Goal: Obtain resource: Obtain resource

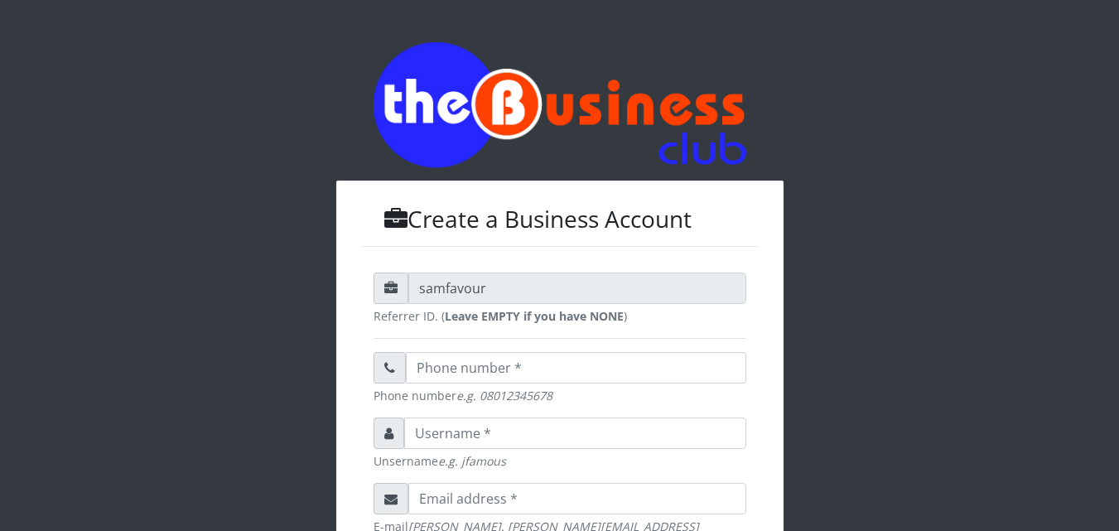
scroll to position [531, 0]
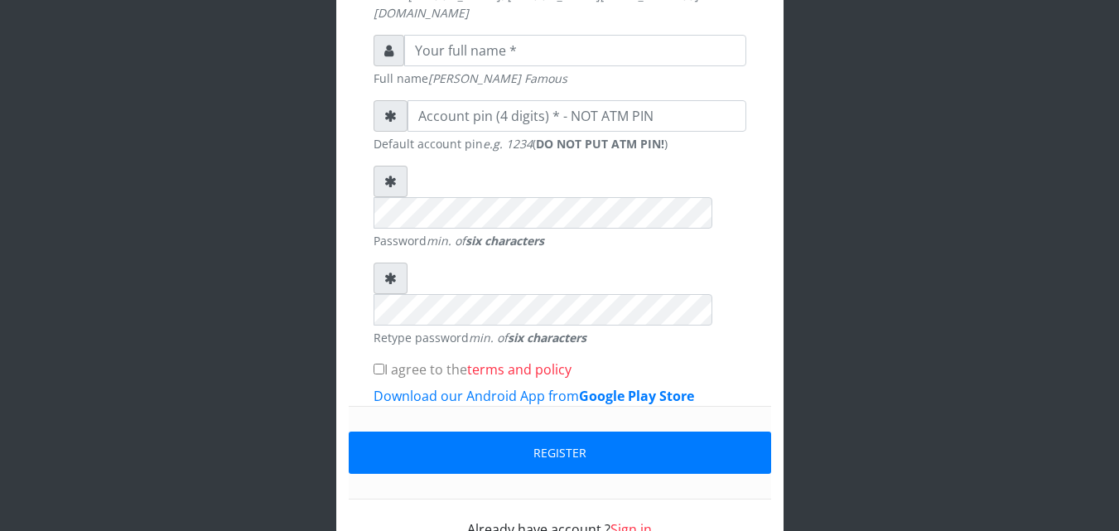
click at [631, 520] on link "Sign in" at bounding box center [630, 529] width 41 height 18
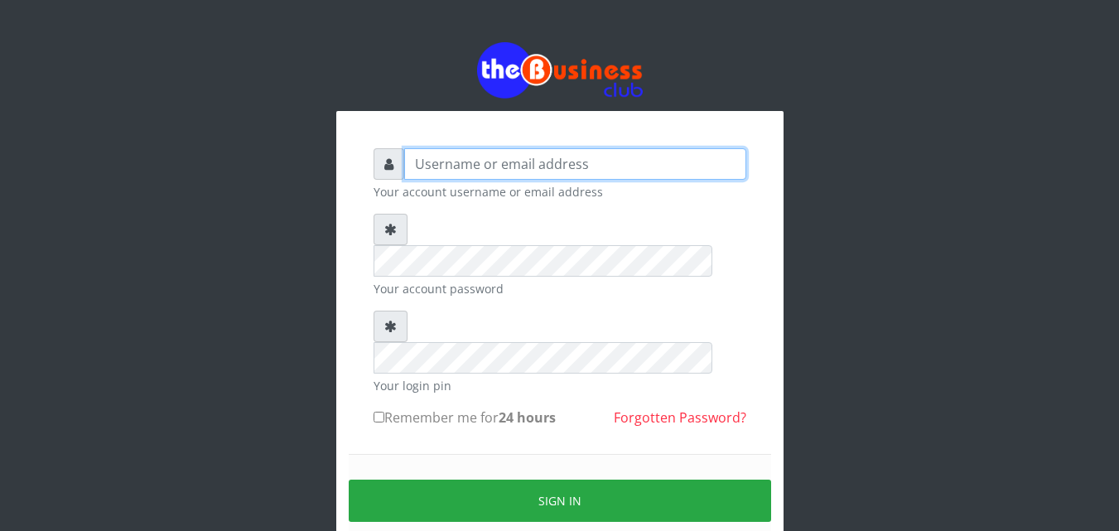
type input "uchechukstelec"
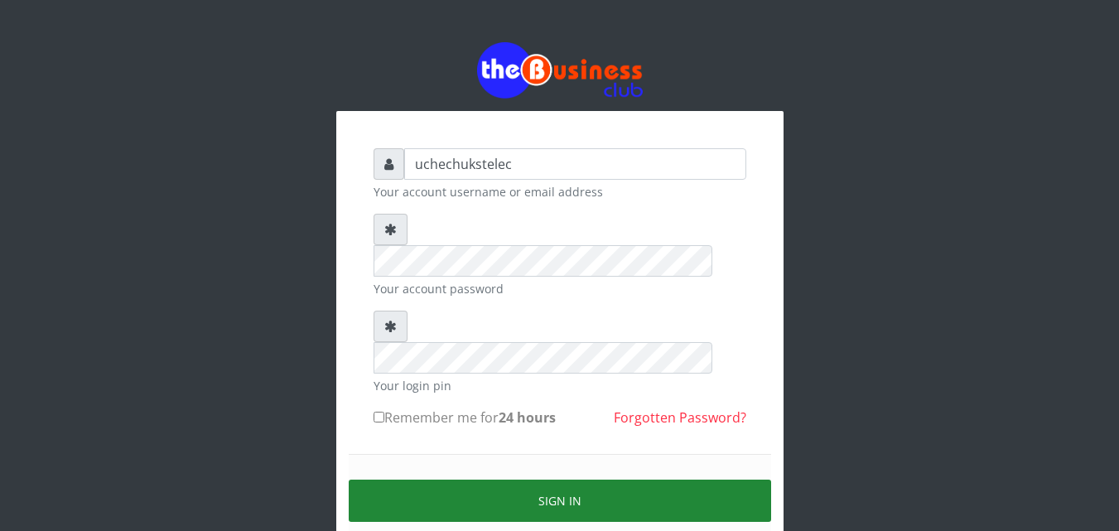
click at [617, 479] on button "Sign in" at bounding box center [560, 500] width 422 height 42
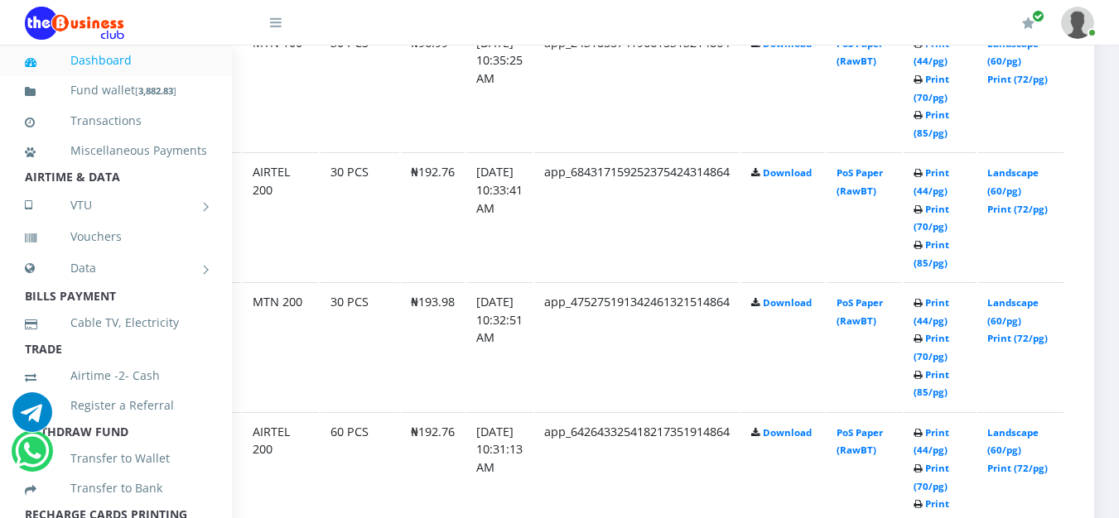
scroll to position [1672, 113]
click at [1007, 310] on link "Landscape (60/pg)" at bounding box center [1012, 311] width 51 height 31
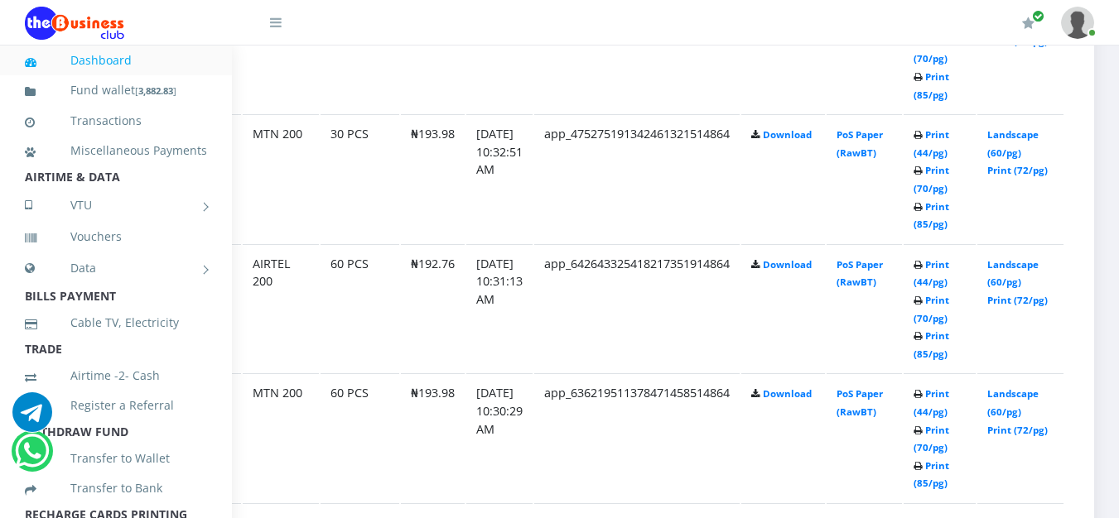
scroll to position [1841, 112]
click at [1015, 288] on link "Landscape (60/pg)" at bounding box center [1012, 273] width 51 height 31
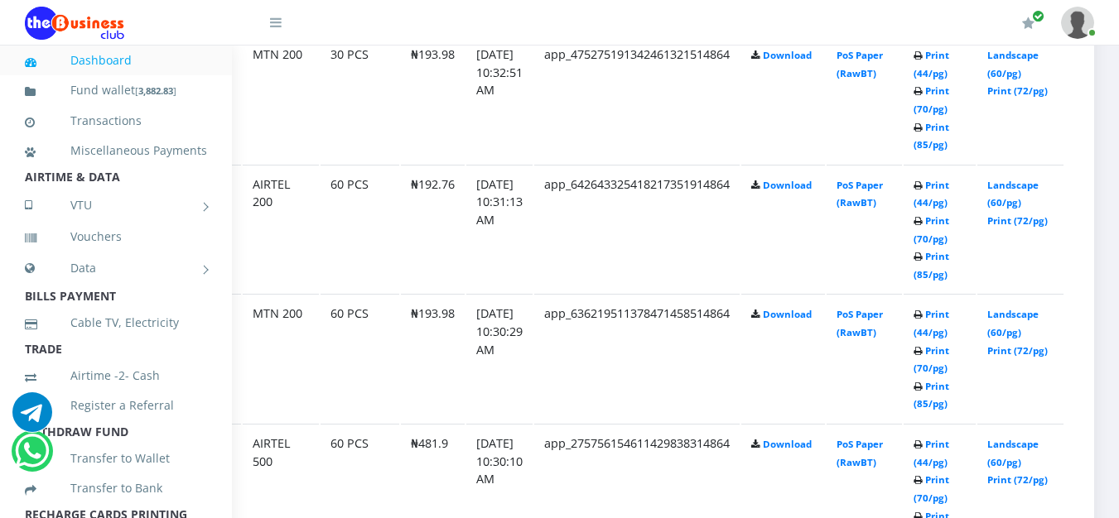
scroll to position [1920, 113]
click at [1032, 323] on link "Landscape (60/pg)" at bounding box center [1012, 323] width 51 height 31
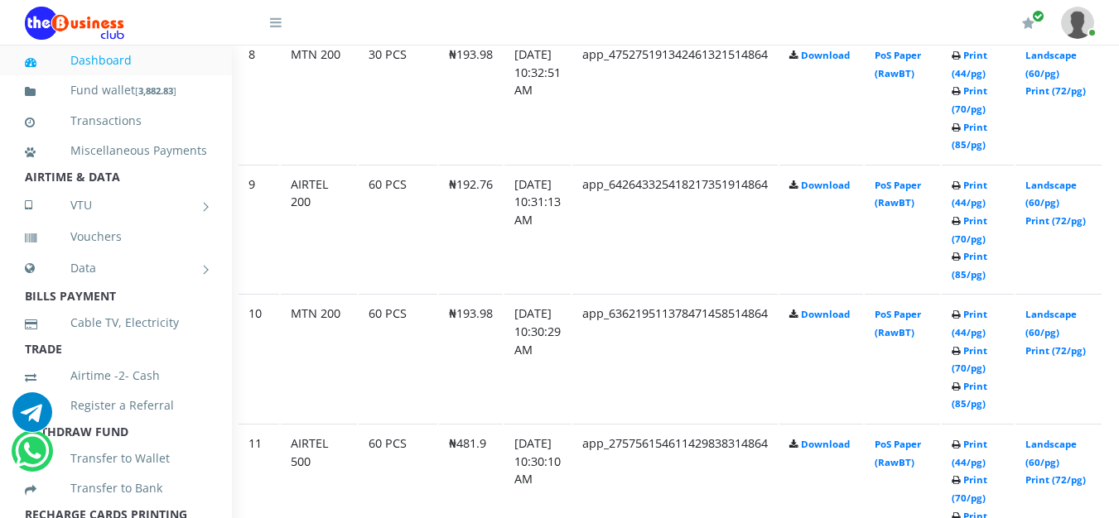
scroll to position [1920, 113]
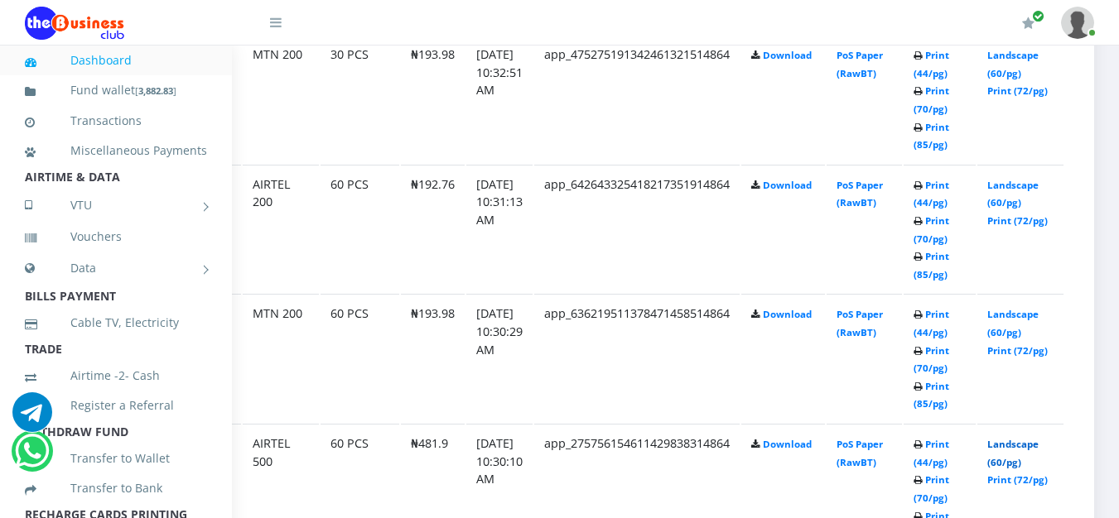
click at [995, 463] on link "Landscape (60/pg)" at bounding box center [1012, 453] width 51 height 31
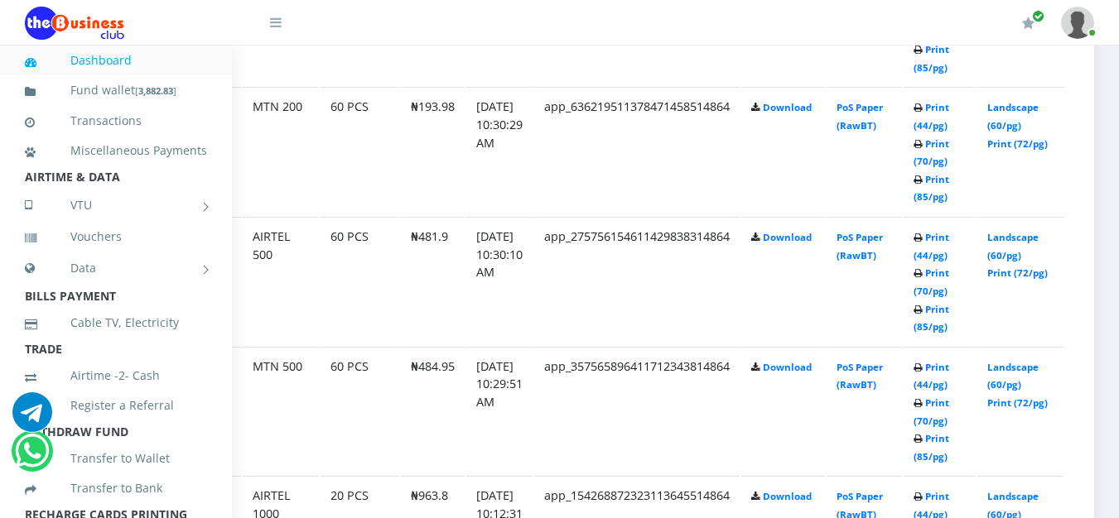
scroll to position [2127, 113]
click at [1018, 387] on link "Landscape (60/pg)" at bounding box center [1012, 376] width 51 height 31
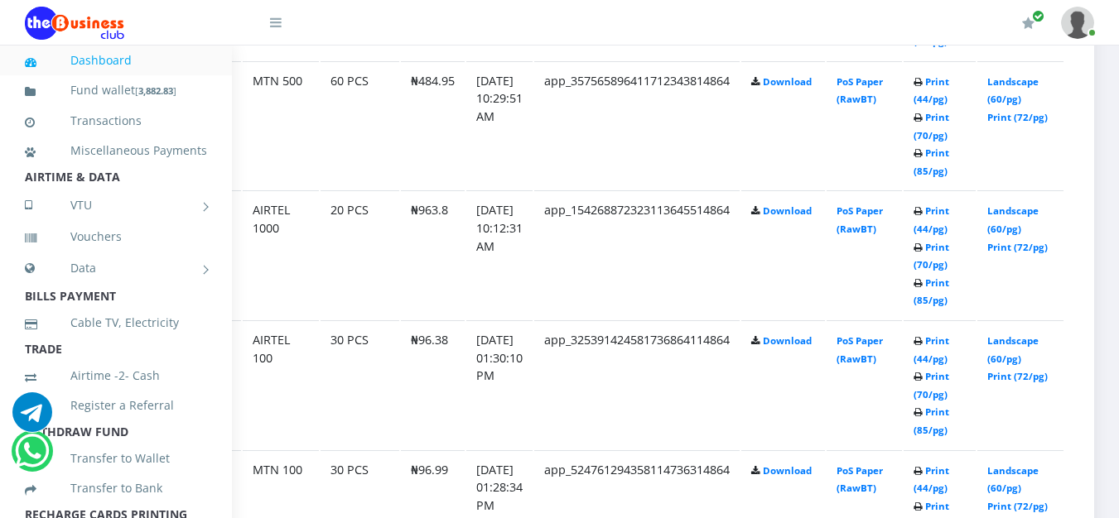
scroll to position [2414, 113]
click at [1020, 230] on link "Landscape (60/pg)" at bounding box center [1012, 218] width 51 height 31
